Goal: Task Accomplishment & Management: Manage account settings

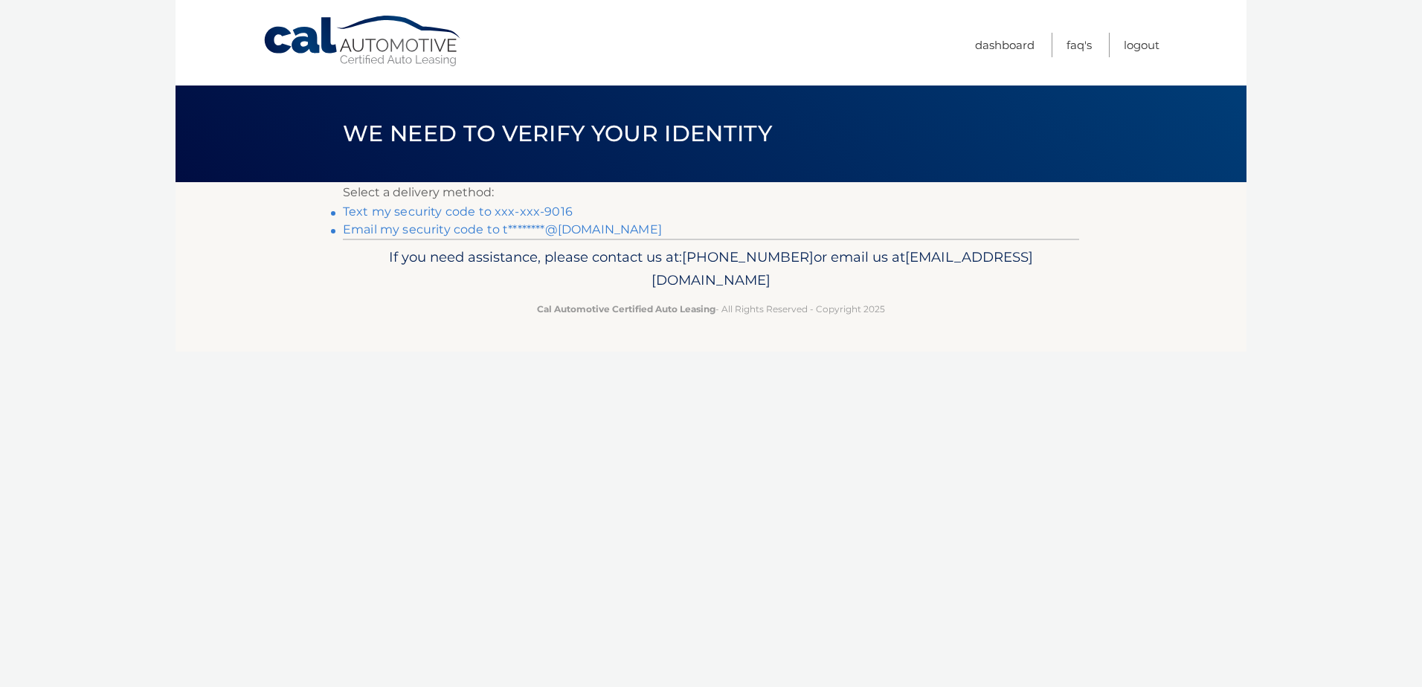
click at [466, 211] on link "Text my security code to xxx-xxx-9016" at bounding box center [458, 212] width 230 height 14
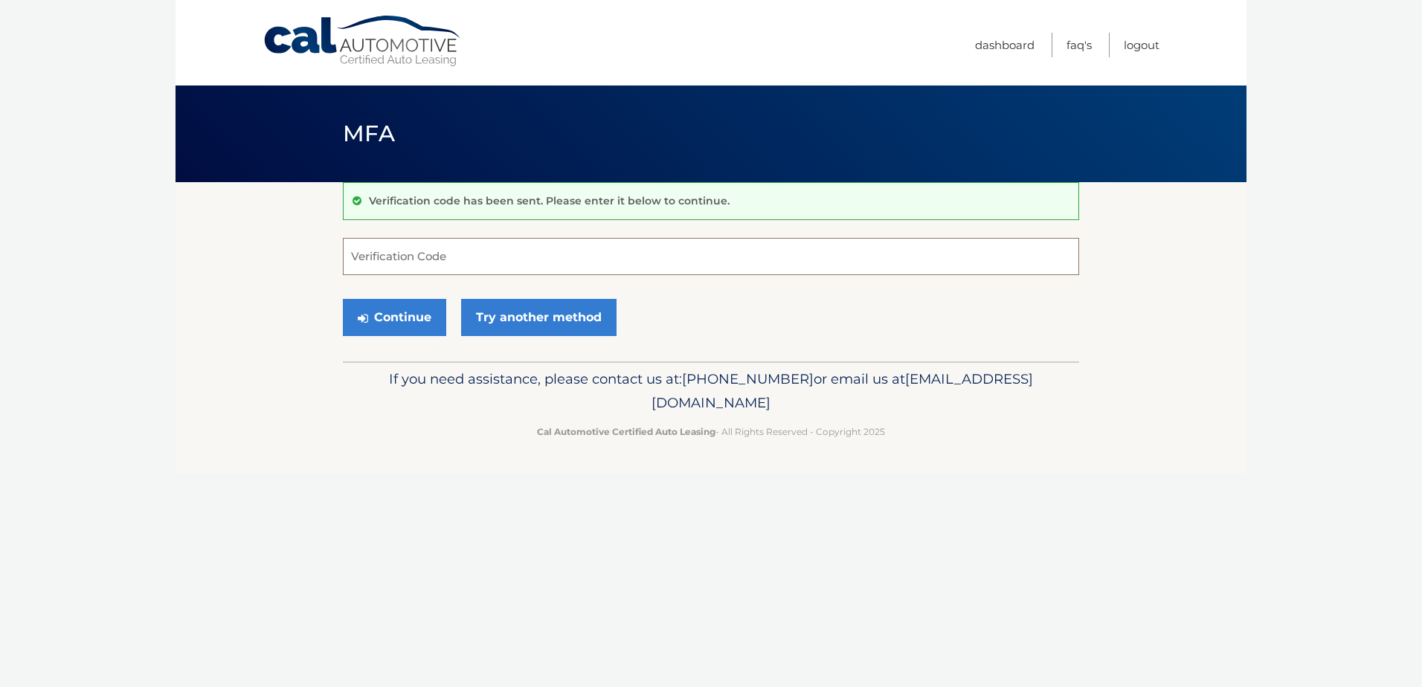
click at [591, 260] on input "Verification Code" at bounding box center [711, 256] width 736 height 37
type input "951001"
click at [404, 307] on button "Continue" at bounding box center [394, 317] width 103 height 37
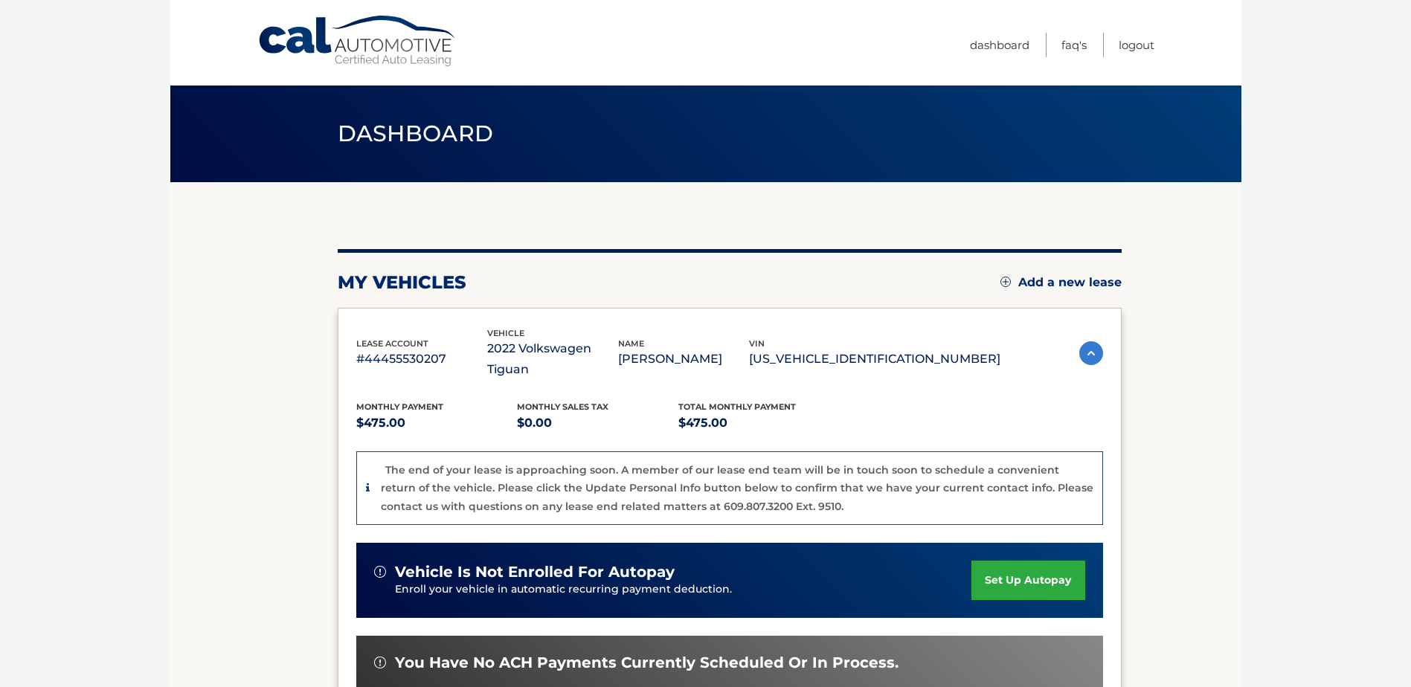
drag, startPoint x: 1418, startPoint y: 328, endPoint x: 1422, endPoint y: 431, distance: 103.5
click at [1411, 433] on html "Cal Automotive Menu Dashboard FAQ's Logout" at bounding box center [705, 343] width 1411 height 687
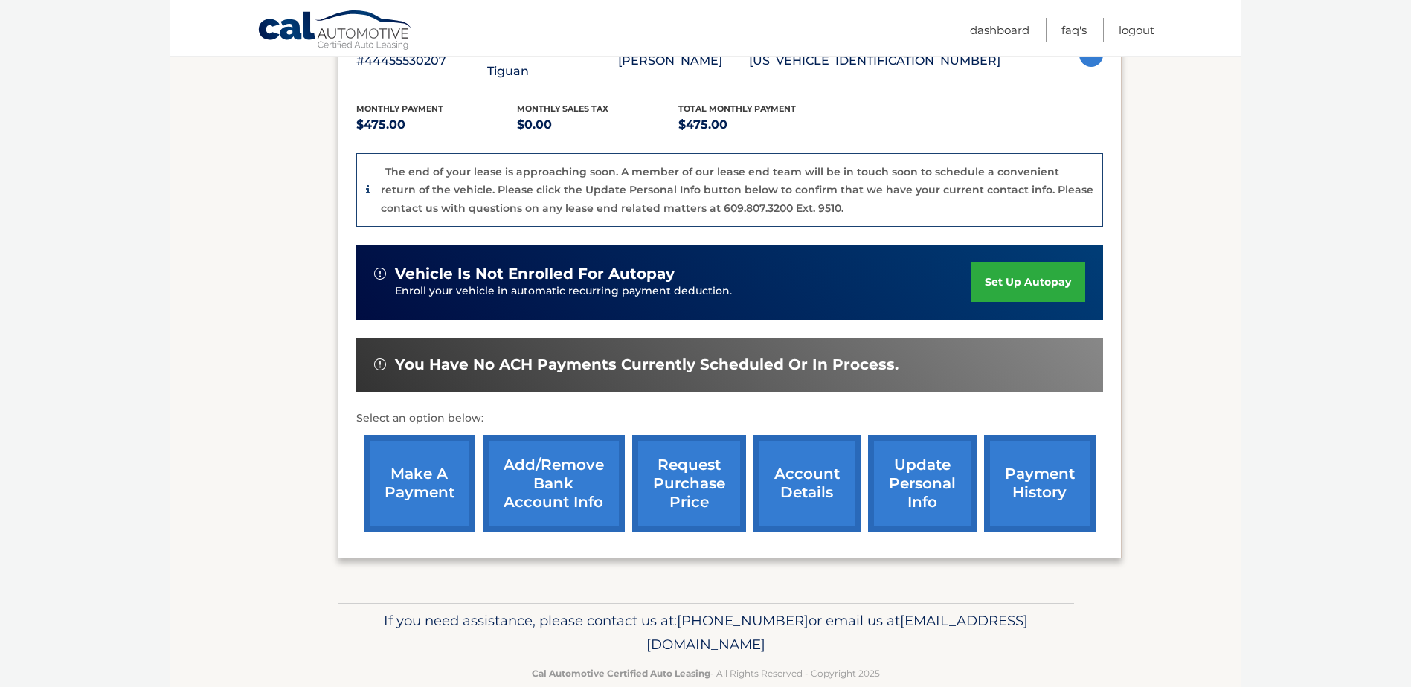
scroll to position [306, 0]
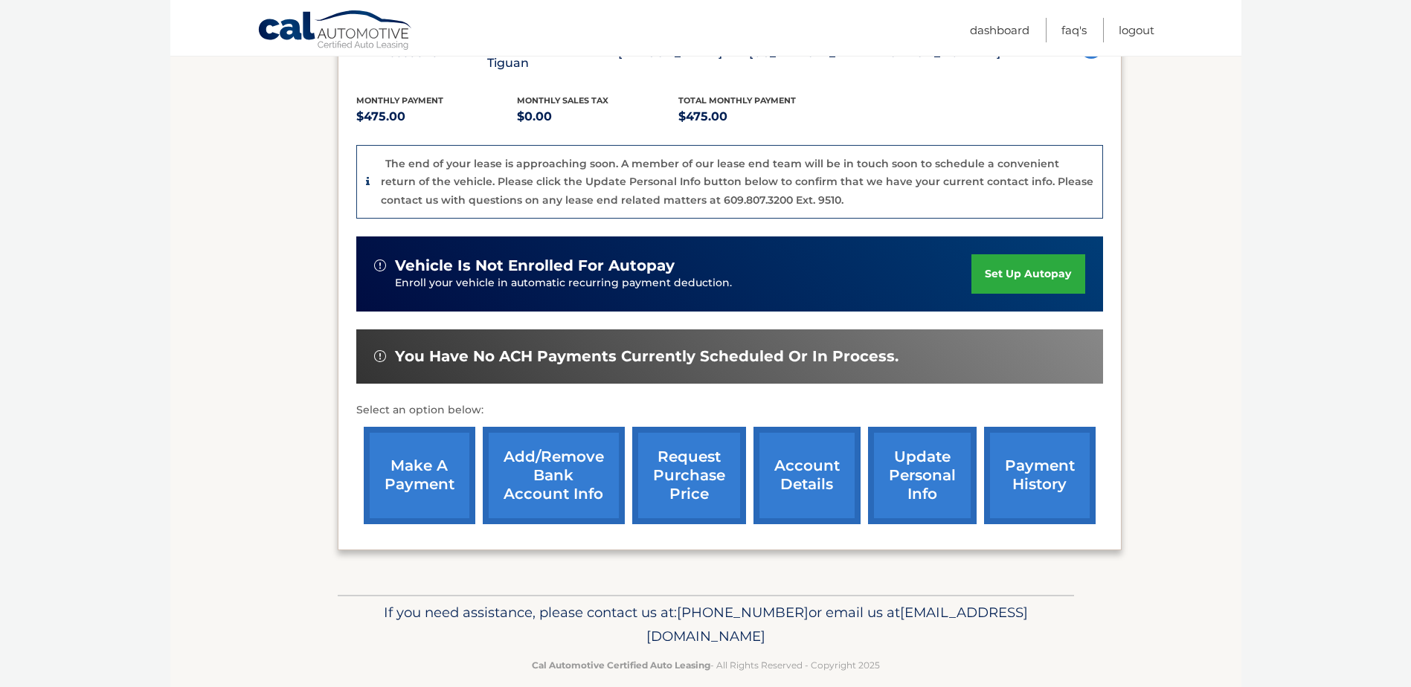
click at [797, 455] on link "account details" at bounding box center [807, 475] width 107 height 97
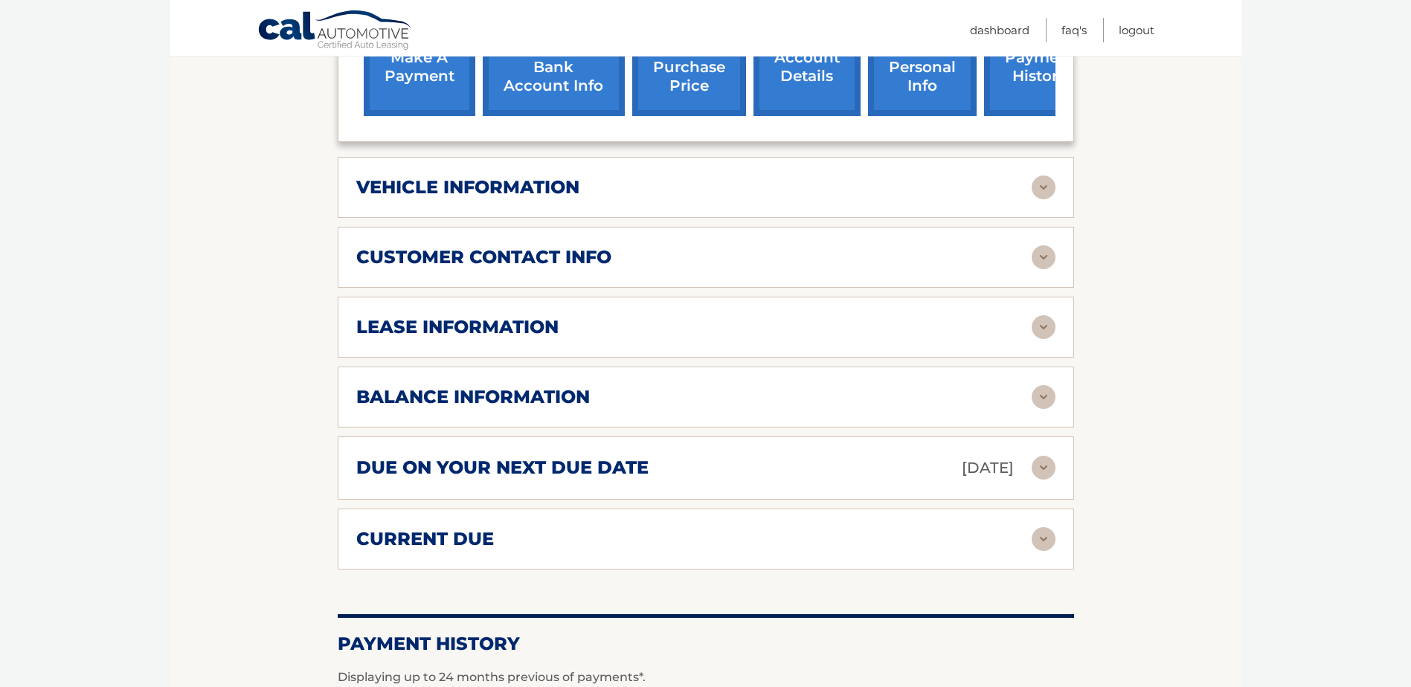
scroll to position [646, 0]
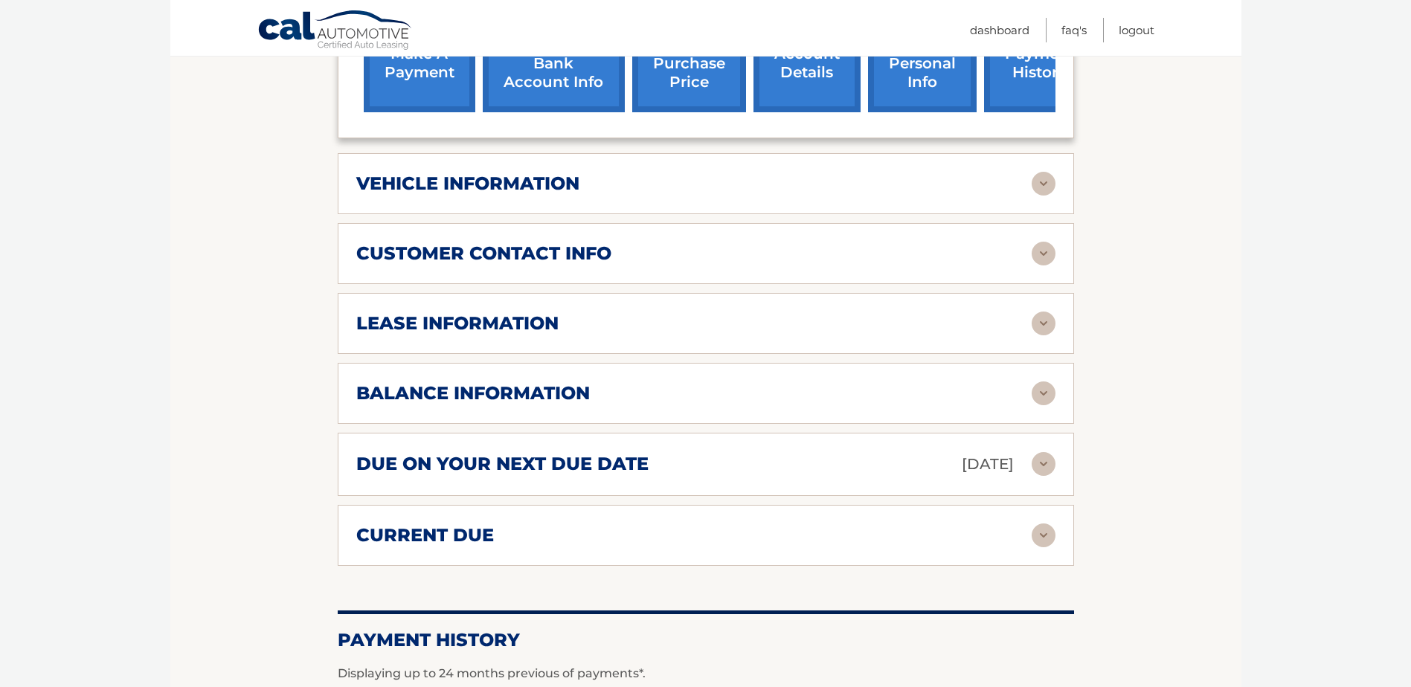
click at [1046, 321] on img at bounding box center [1044, 324] width 24 height 24
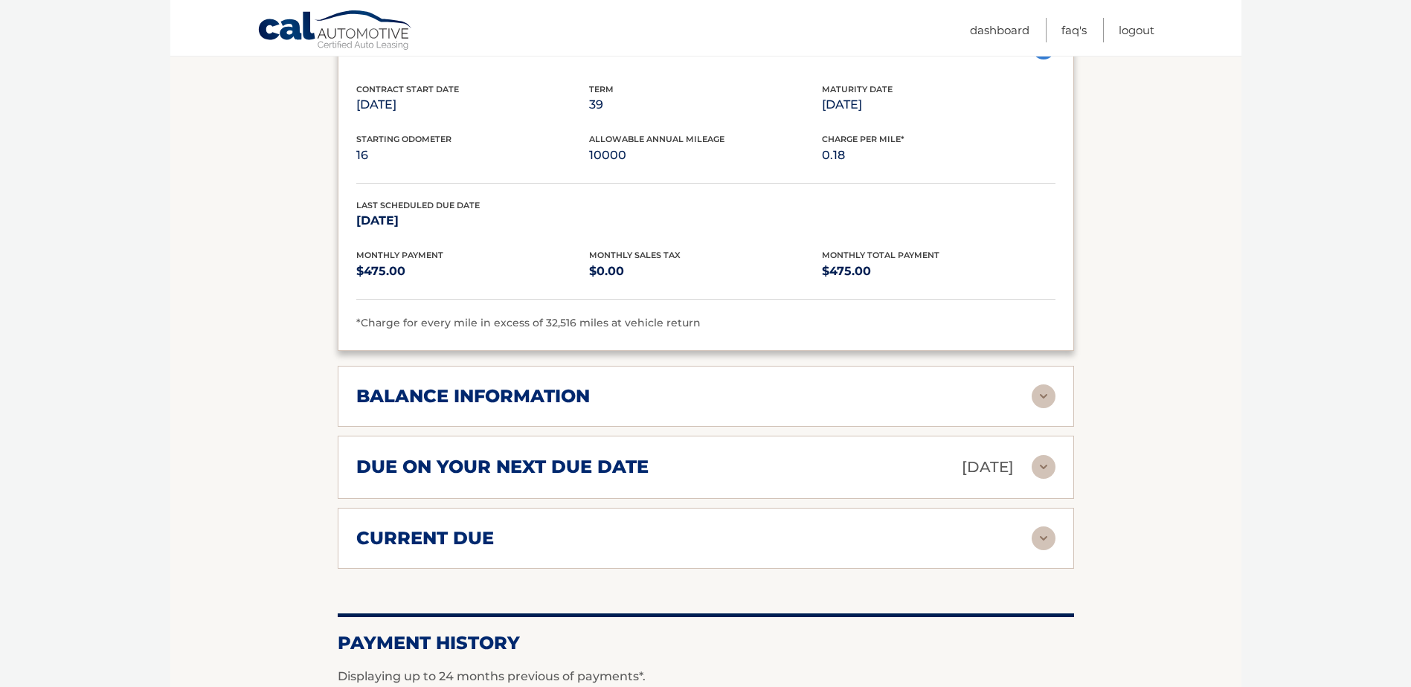
scroll to position [955, 0]
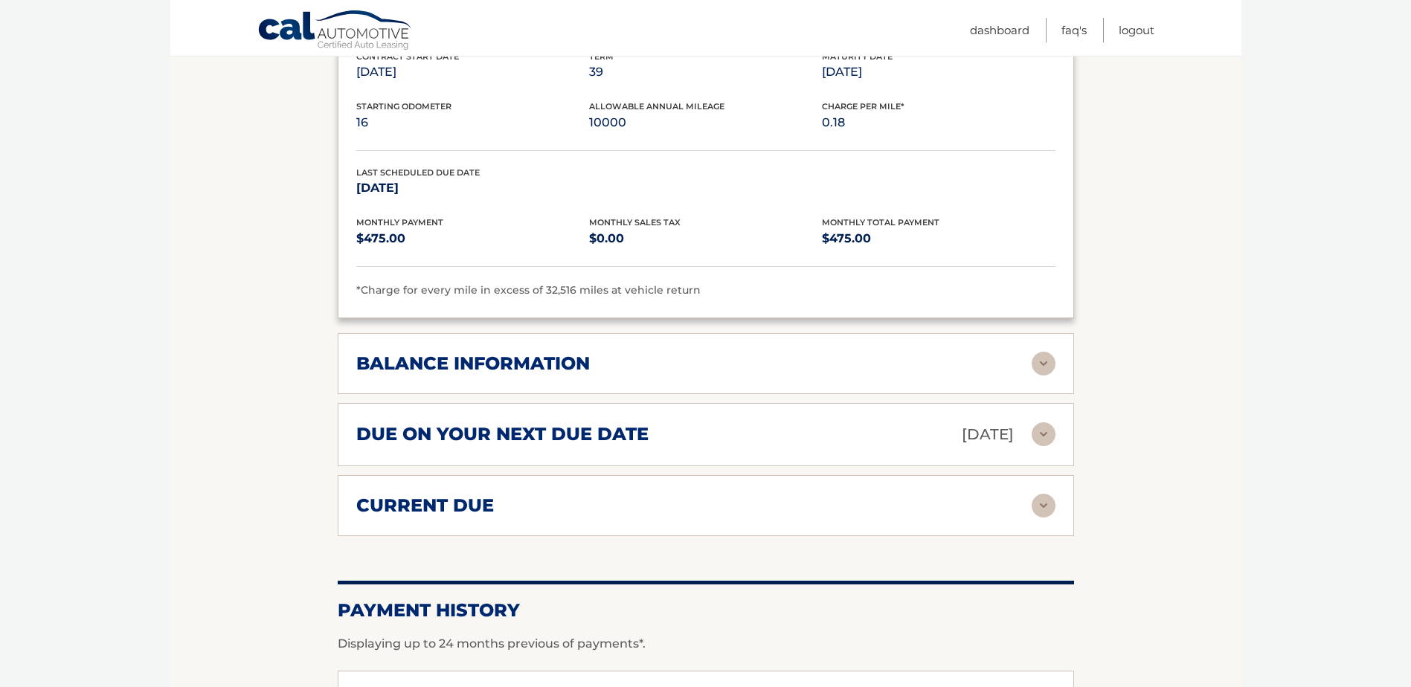
click at [1043, 364] on img at bounding box center [1044, 364] width 24 height 24
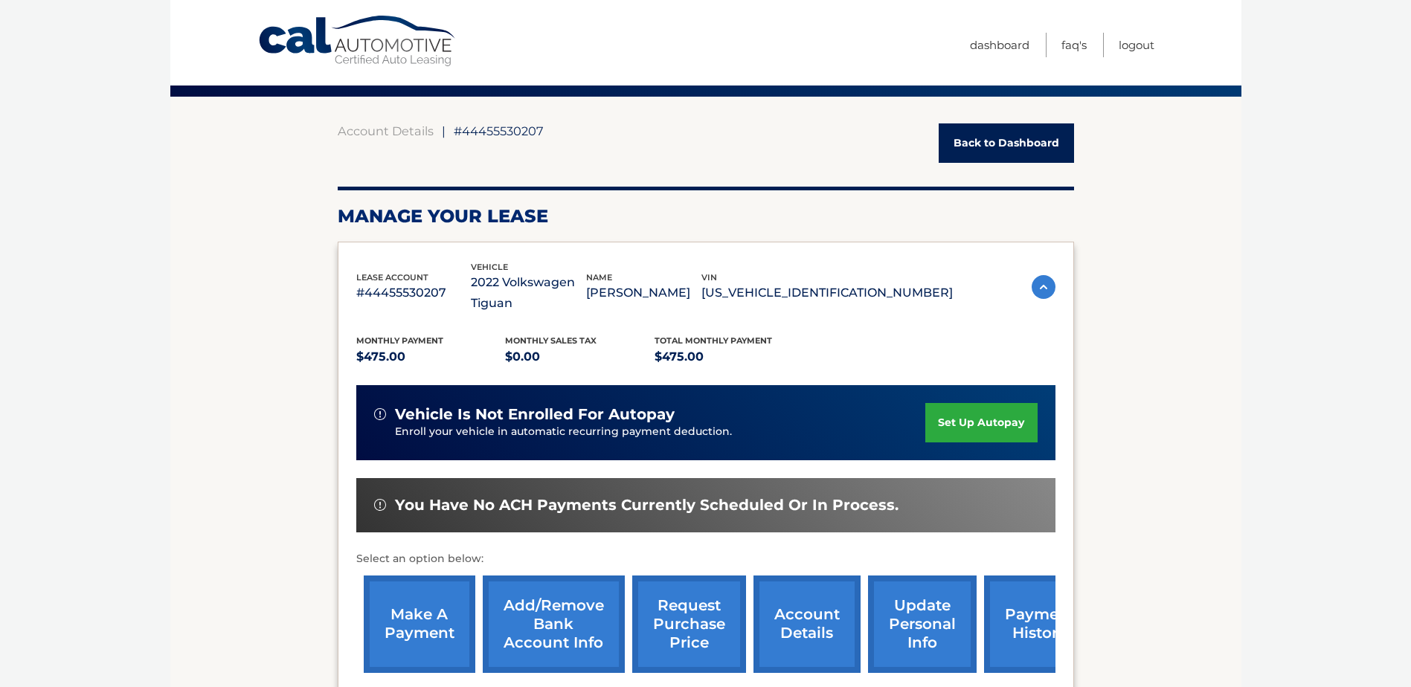
scroll to position [0, 0]
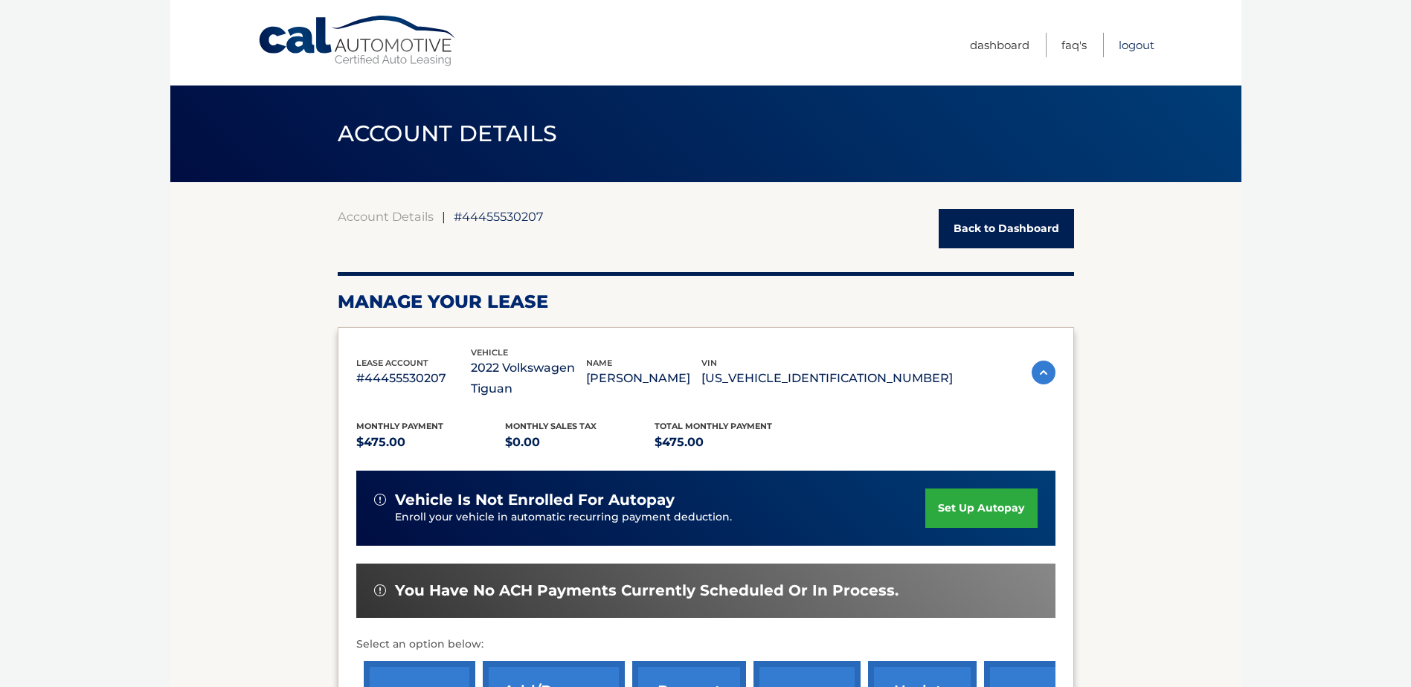
click at [1136, 44] on link "Logout" at bounding box center [1137, 45] width 36 height 25
